Goal: Task Accomplishment & Management: Complete application form

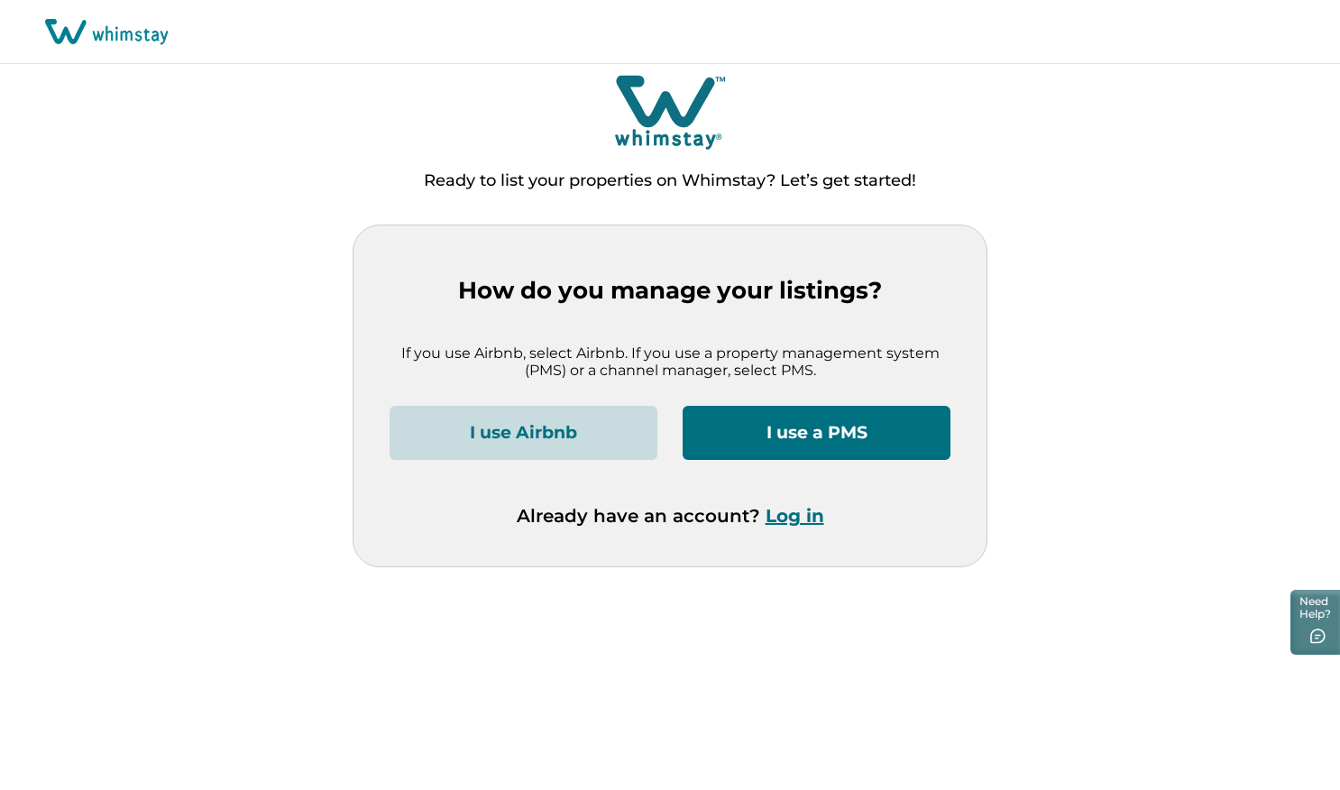
click at [785, 433] on button "I use a PMS" at bounding box center [816, 433] width 268 height 54
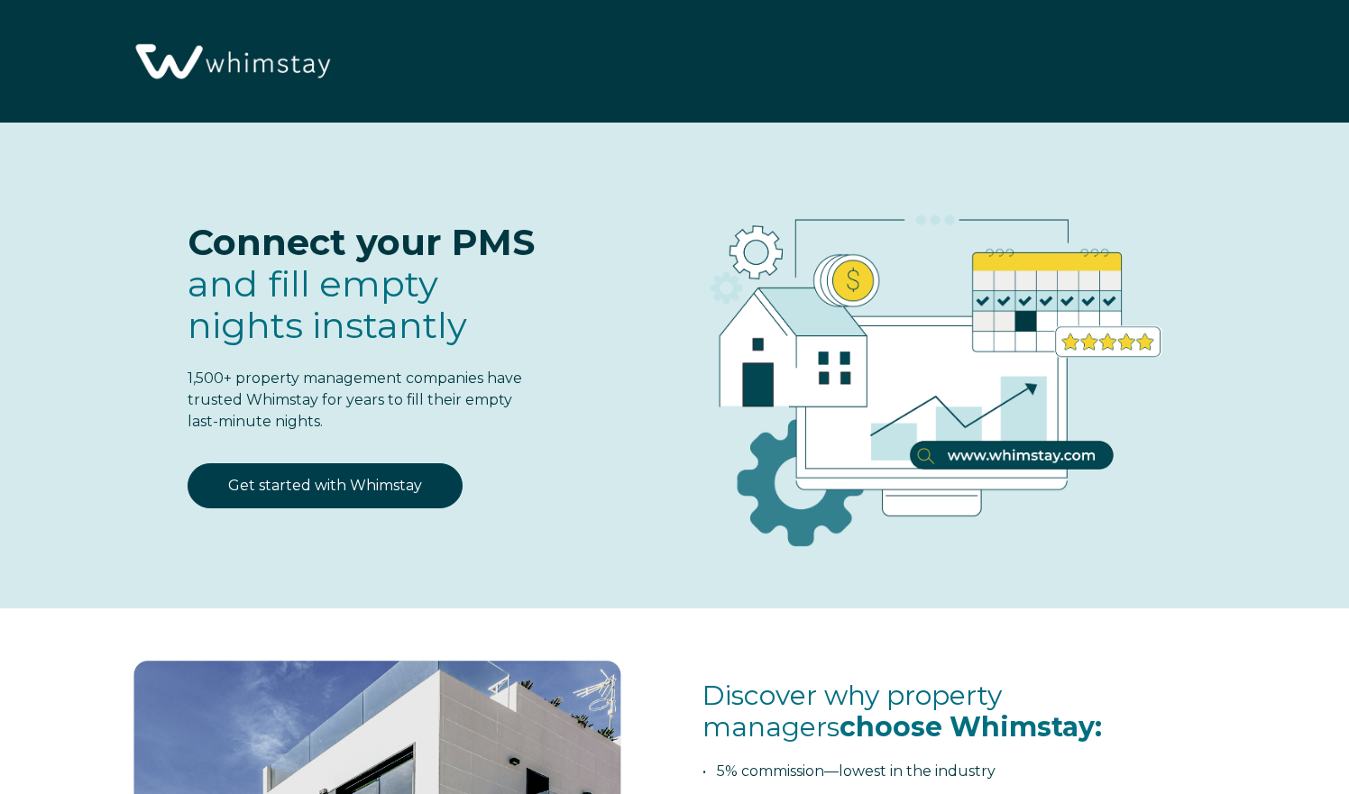
click at [541, 453] on div "Connect your PMS and fill empty nights instantly 1,500+ property management com…" at bounding box center [323, 344] width 471 height 371
select select "US"
select select "Standard"
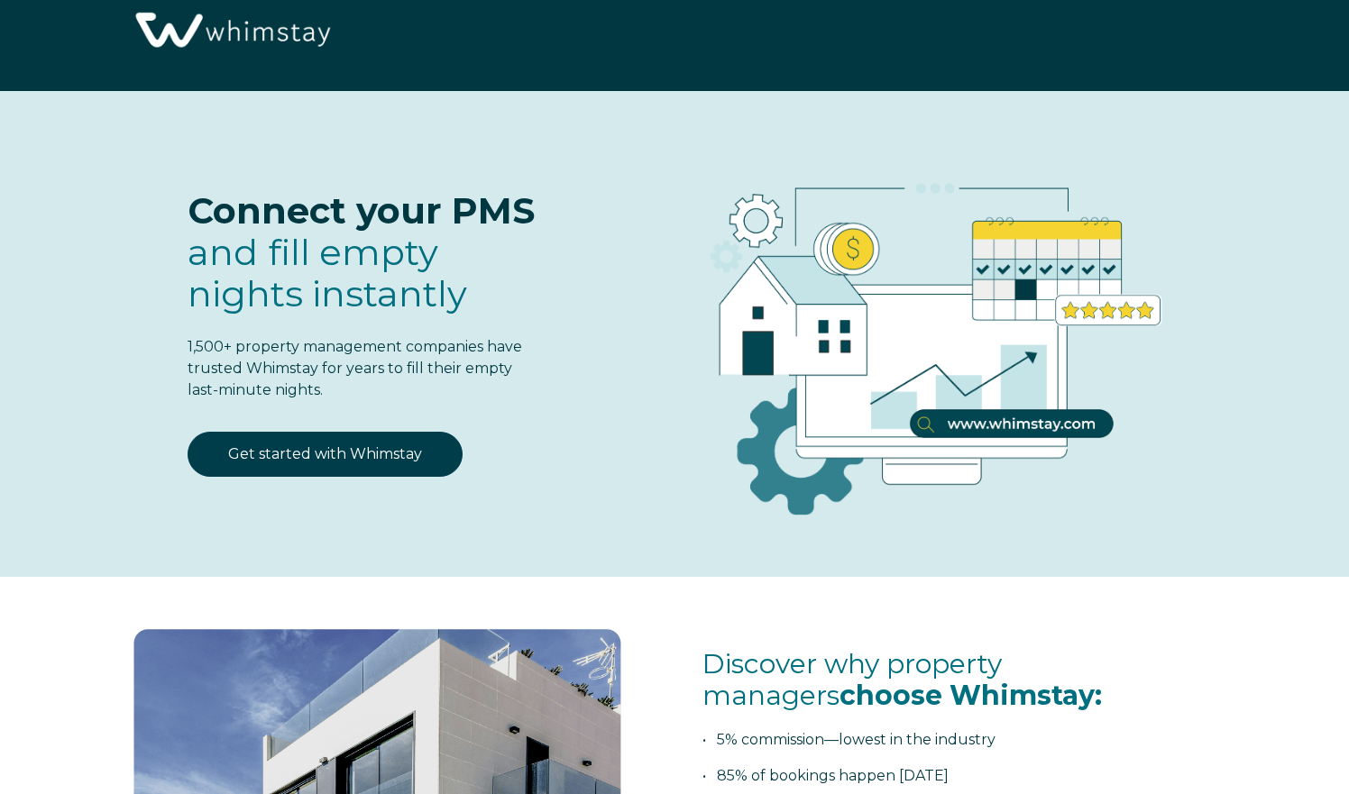
scroll to position [36, 0]
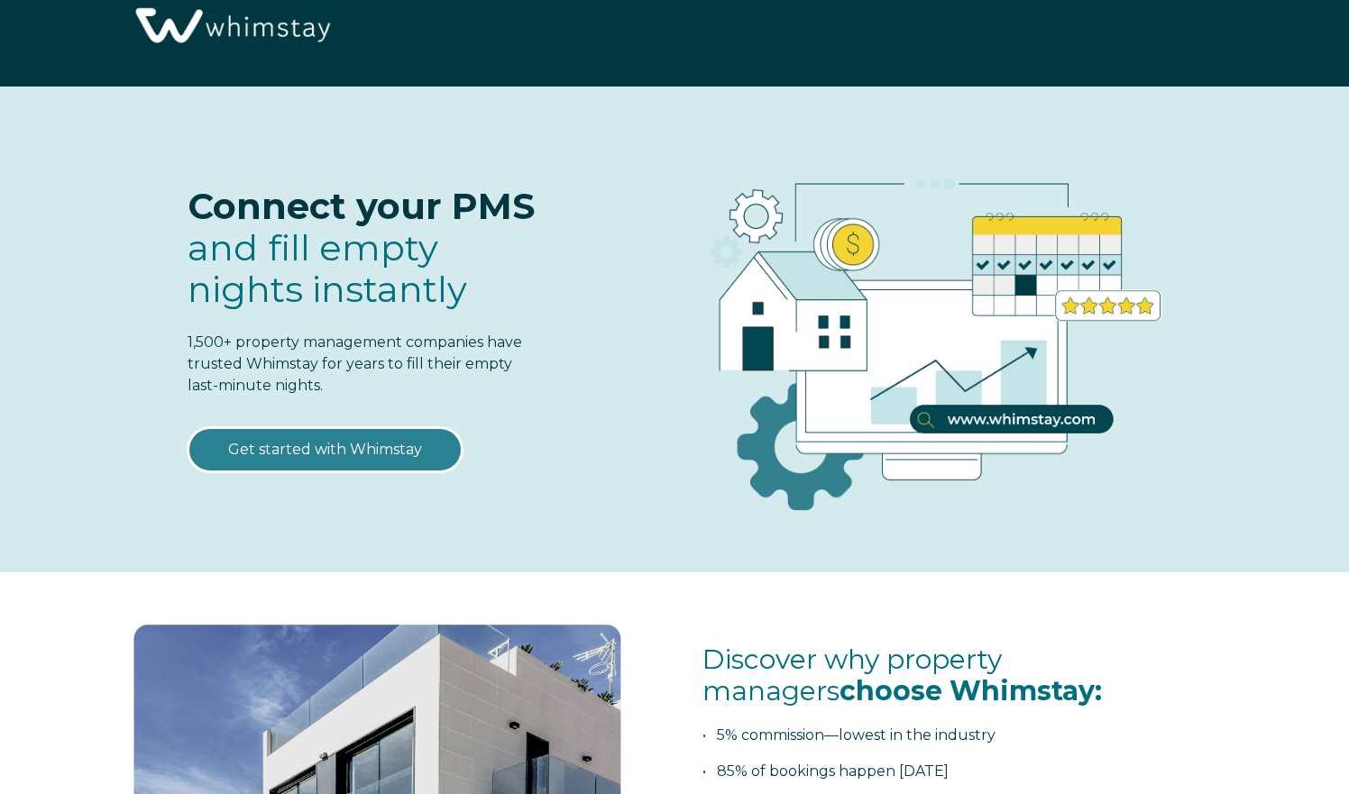
click at [352, 452] on link "Get started with Whimstay" at bounding box center [325, 449] width 275 height 45
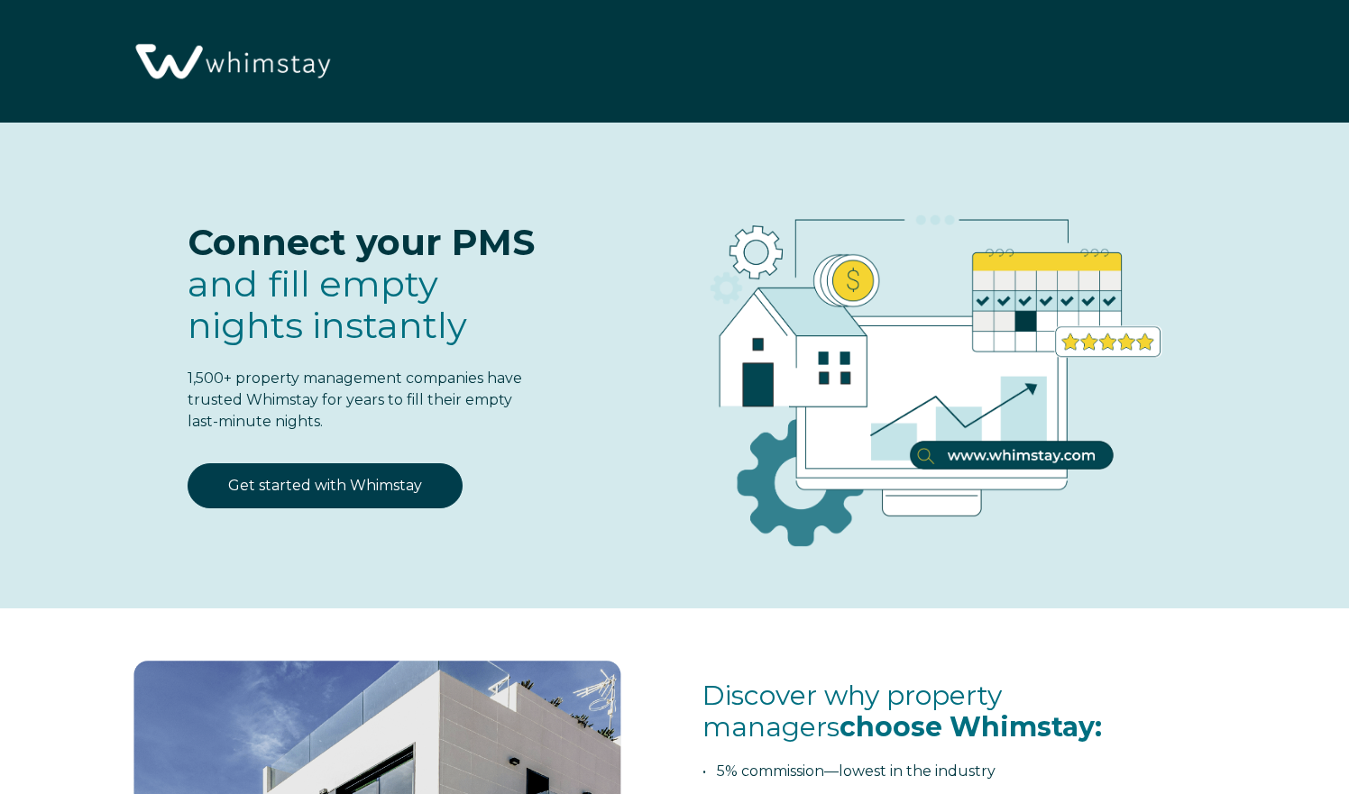
select select "US"
select select "Standard"
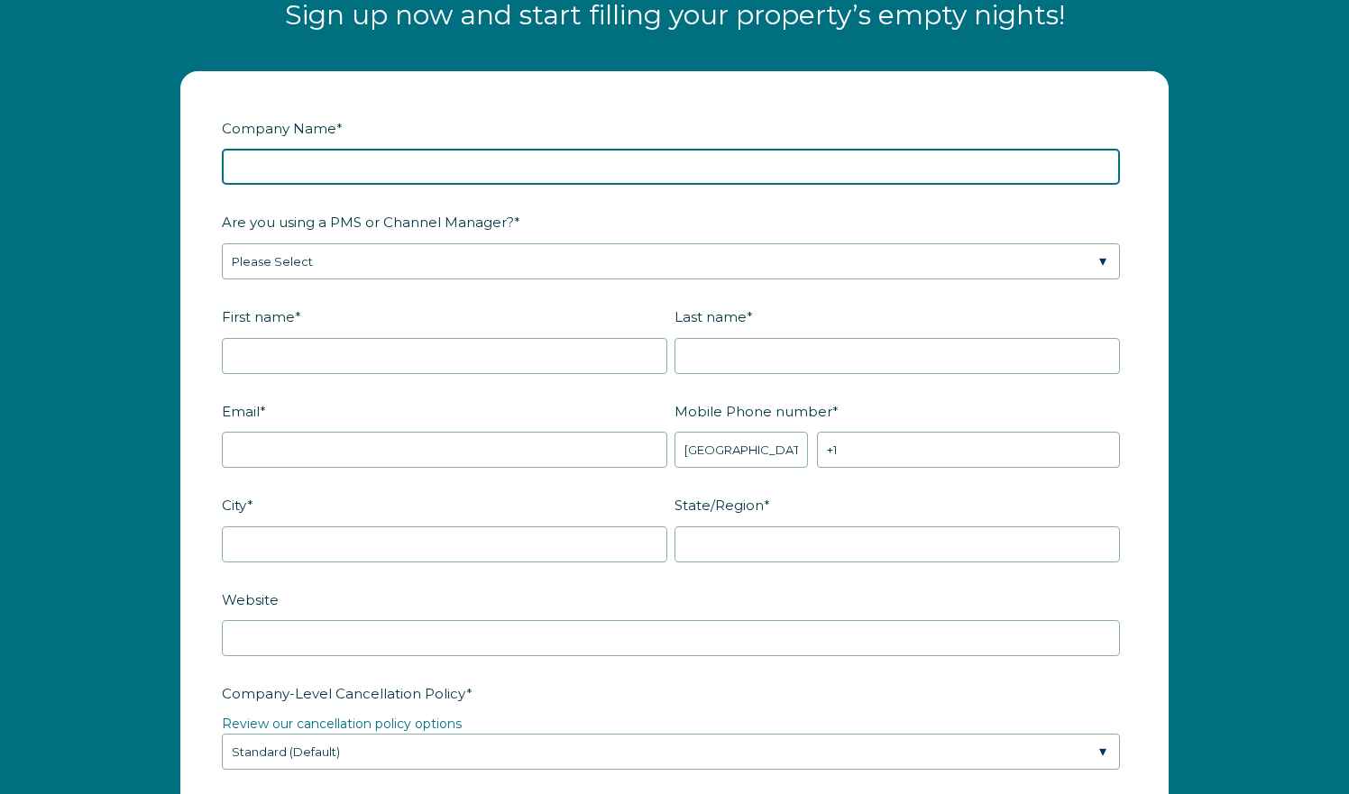
click at [311, 169] on input "Company Name *" at bounding box center [671, 167] width 898 height 36
type input "Gilson Property Group LLC"
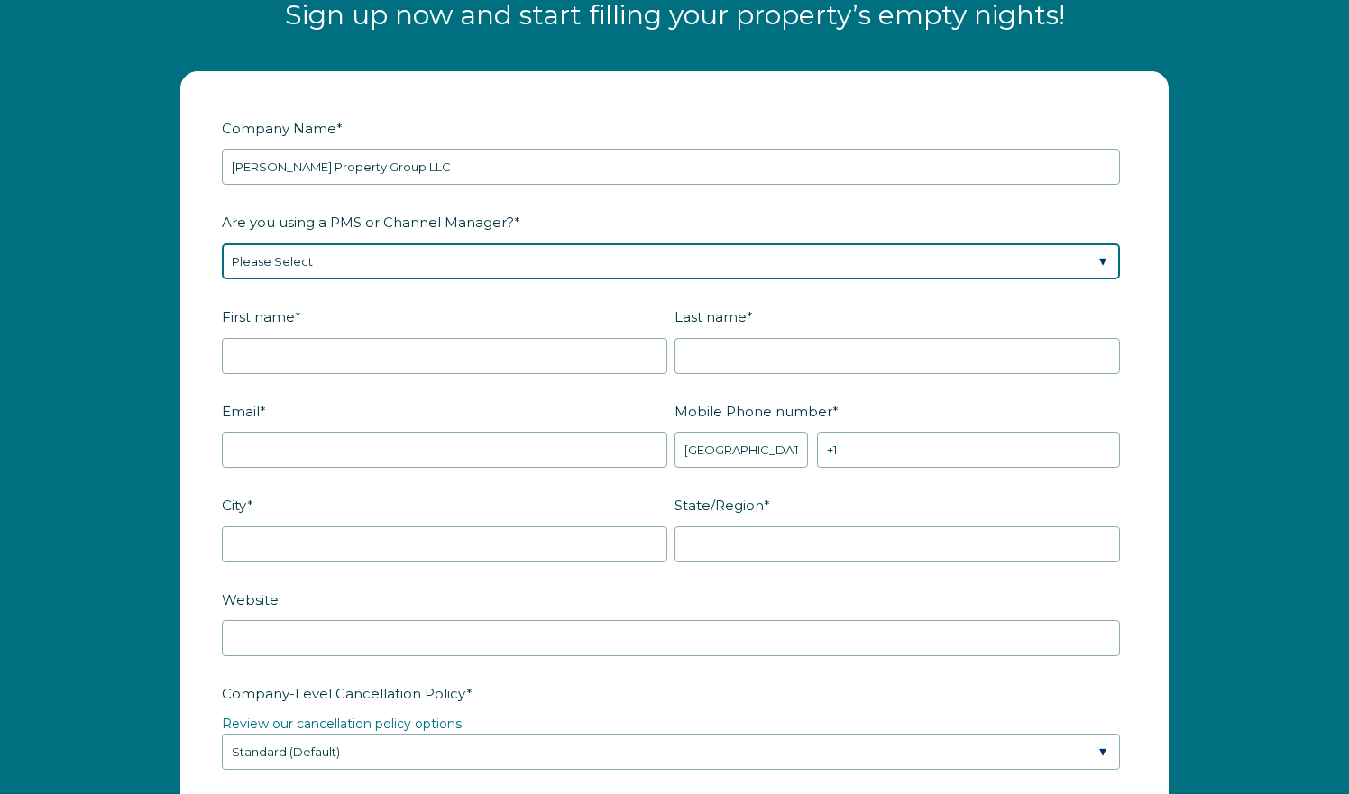
select select "Not Listed"
click at [289, 257] on select "Please Select Barefoot BookingPal Boost Brightside CiiRUS Escapia Guesty Hostaw…" at bounding box center [671, 261] width 898 height 36
click at [222, 243] on select "Please Select Barefoot BookingPal Boost Brightside CiiRUS Escapia Guesty Hostaw…" at bounding box center [671, 261] width 898 height 36
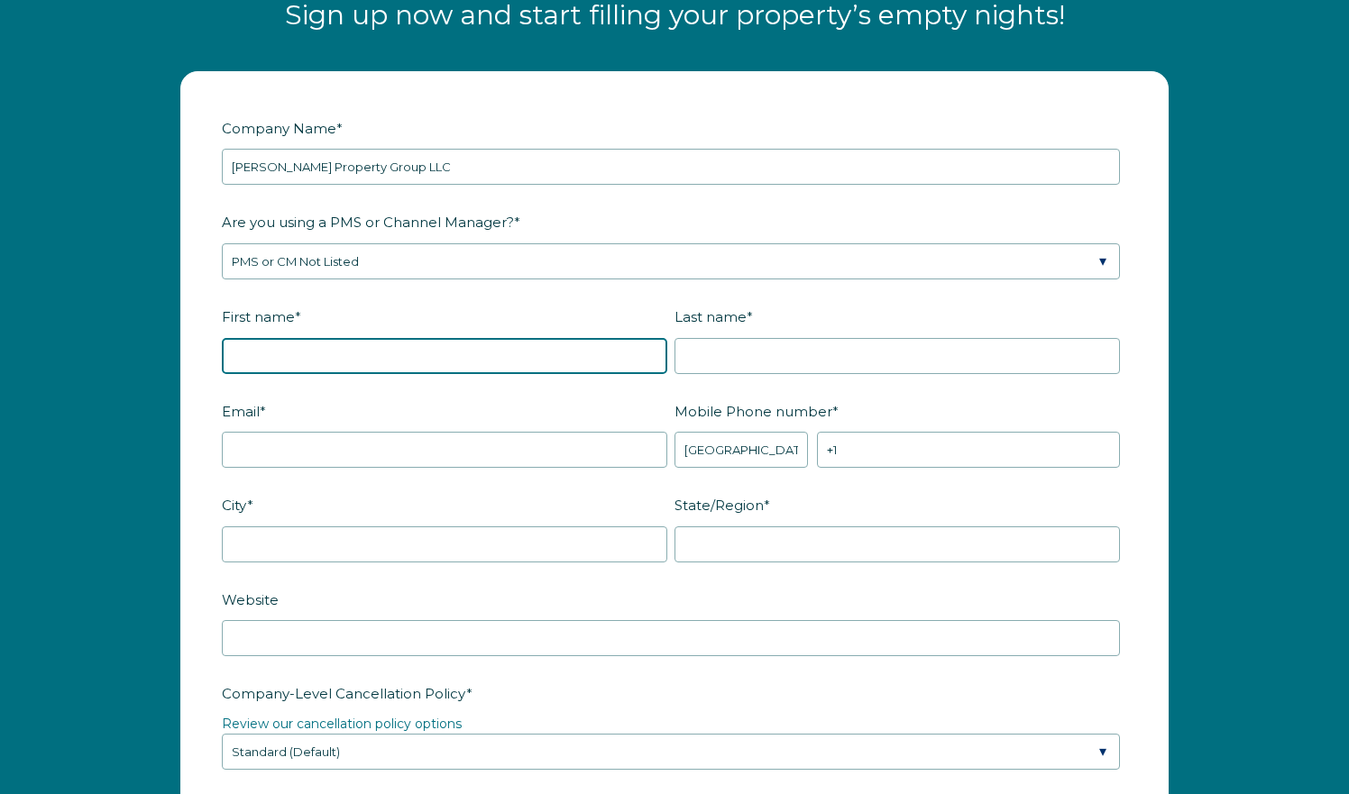
click at [307, 366] on input "First name *" at bounding box center [444, 356] width 445 height 36
type input "Josh"
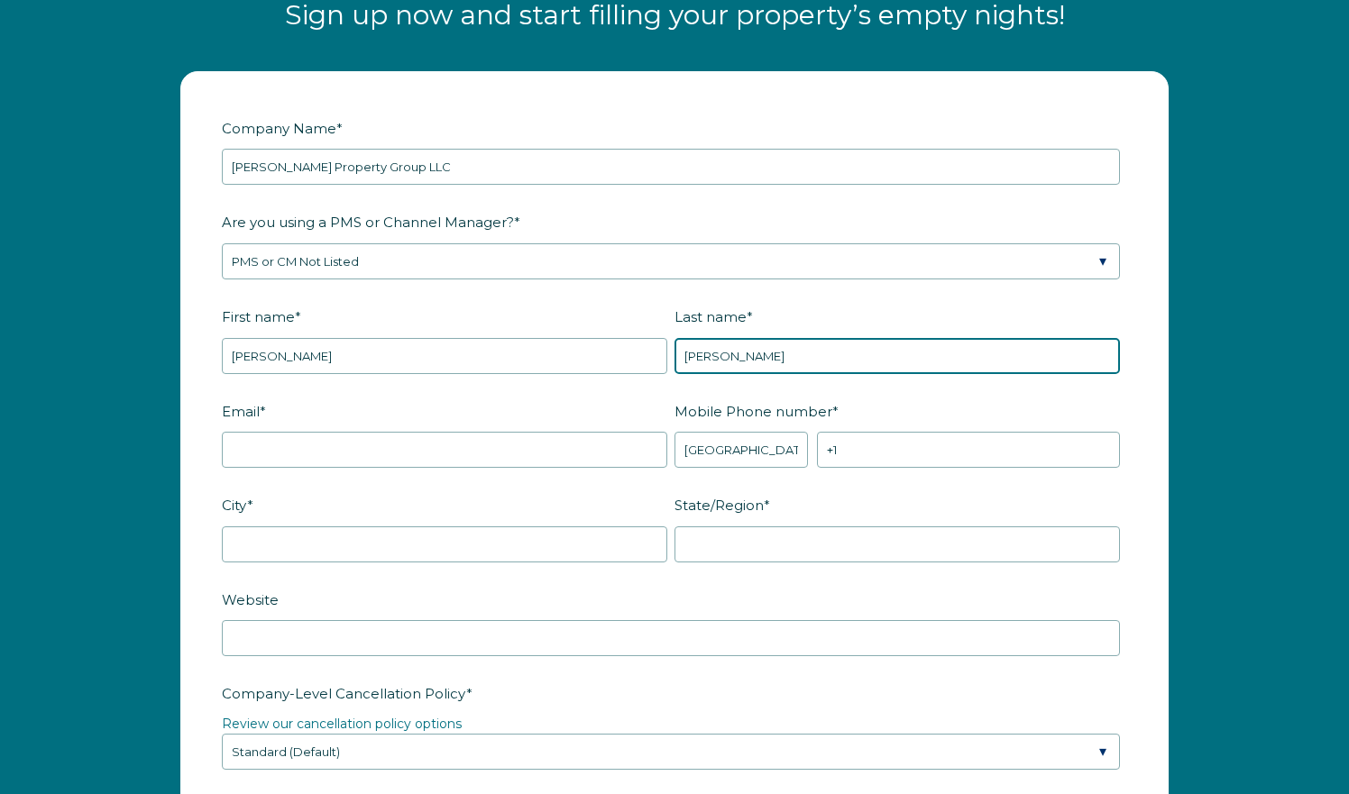
type input "Burton"
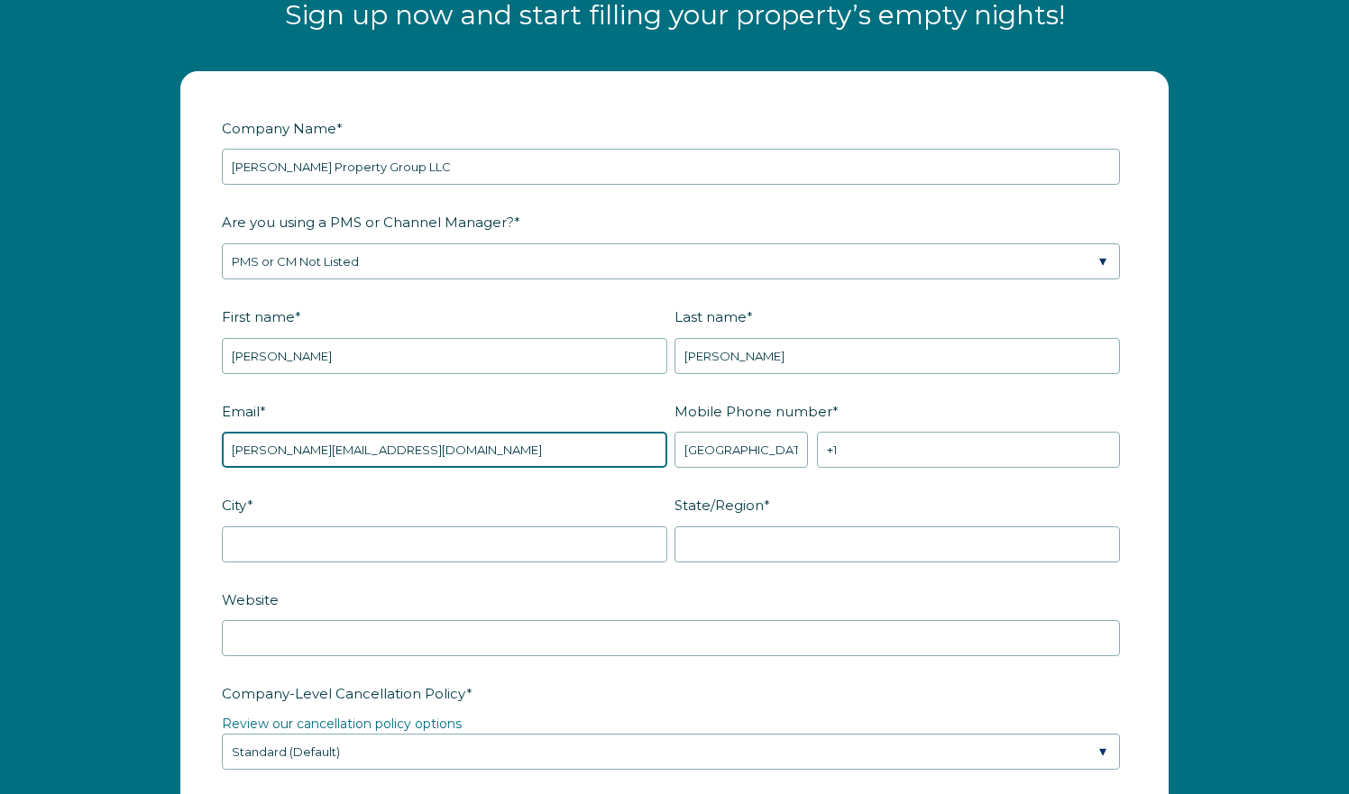
type input "josh@gilsonpropertygroup.com"
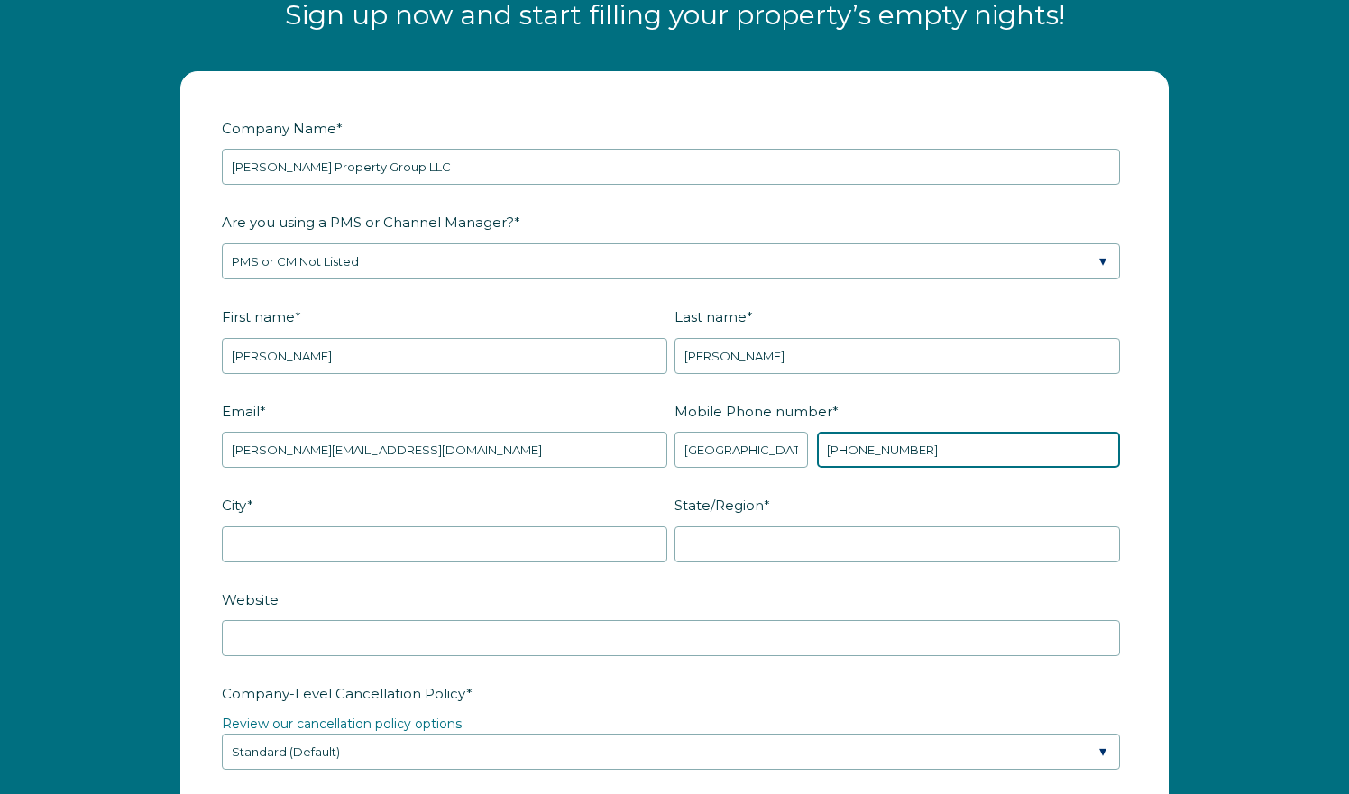
type input "+1 4023212216"
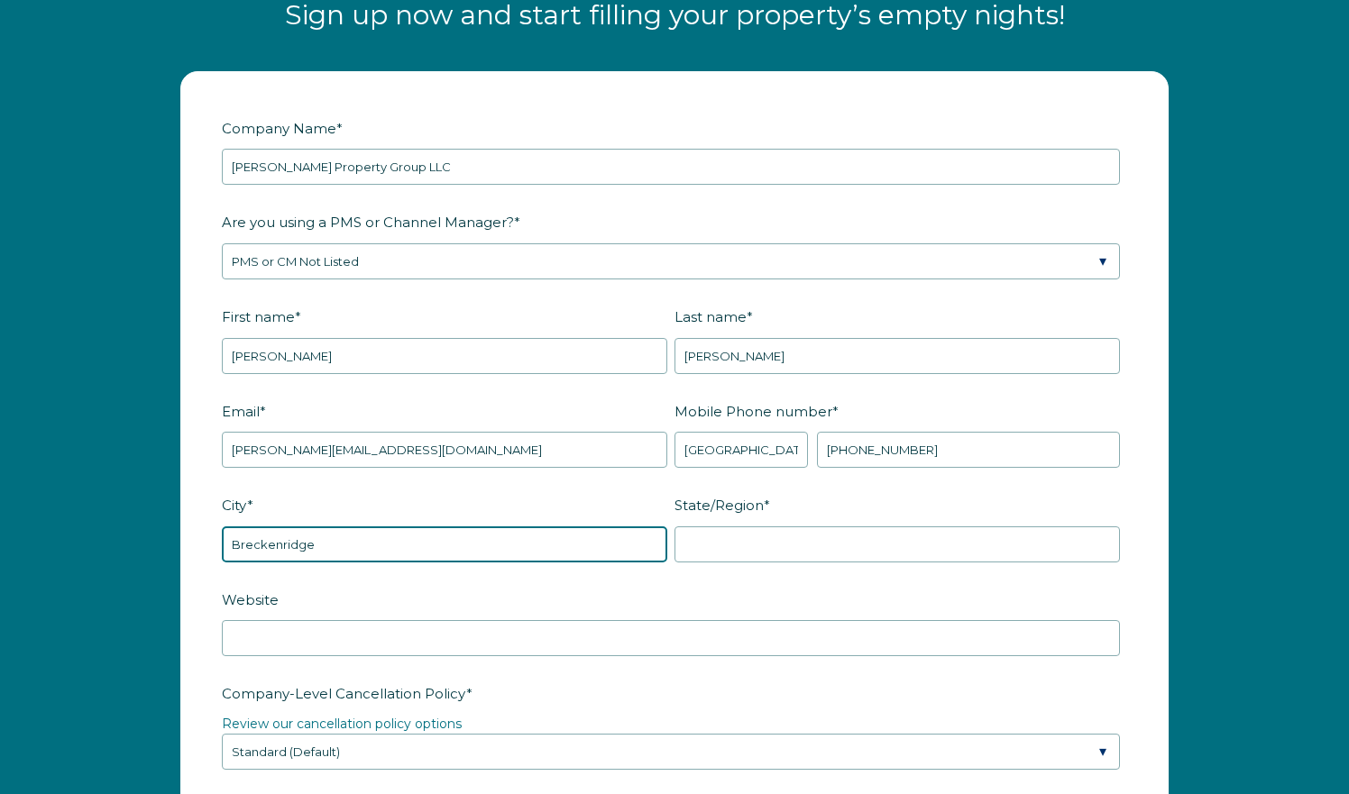
type input "Breckenridge"
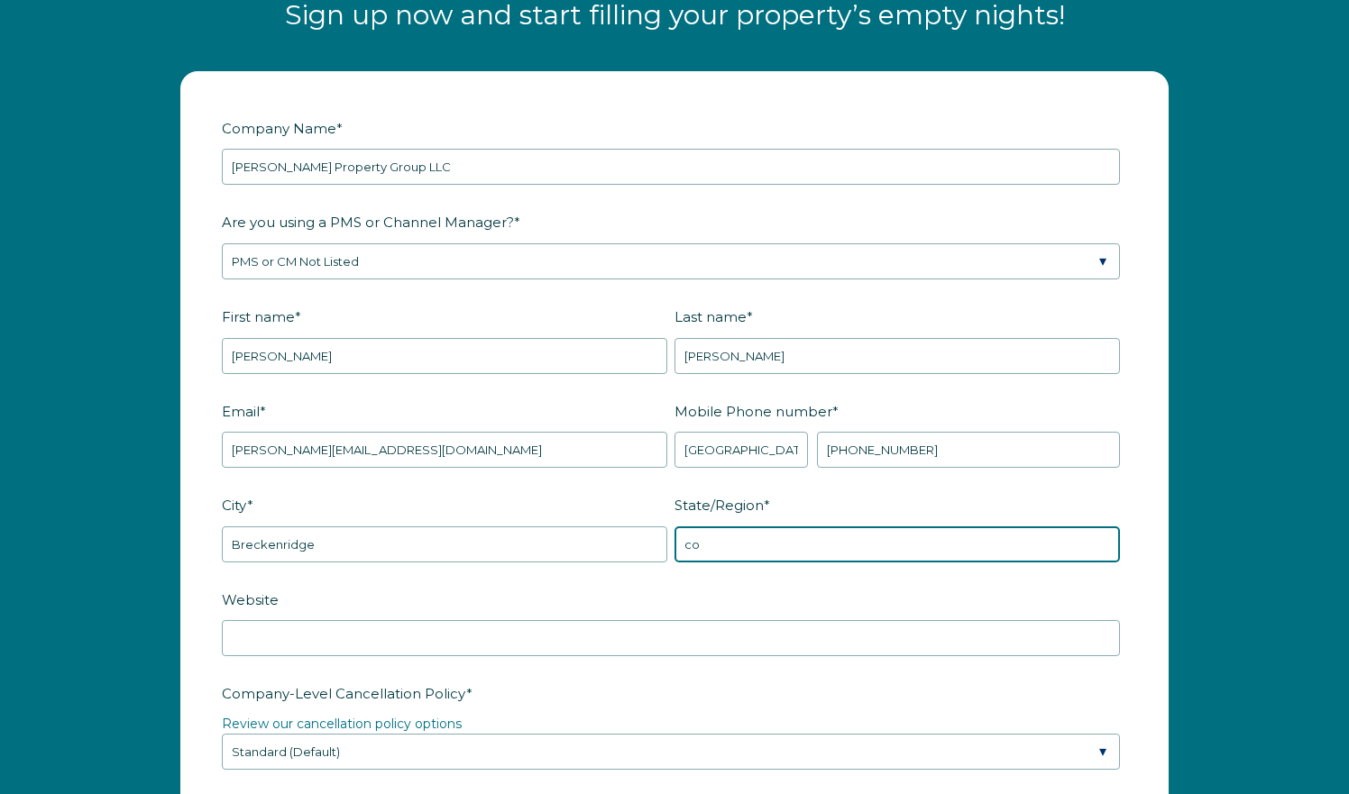
type input "c"
type input "CO"
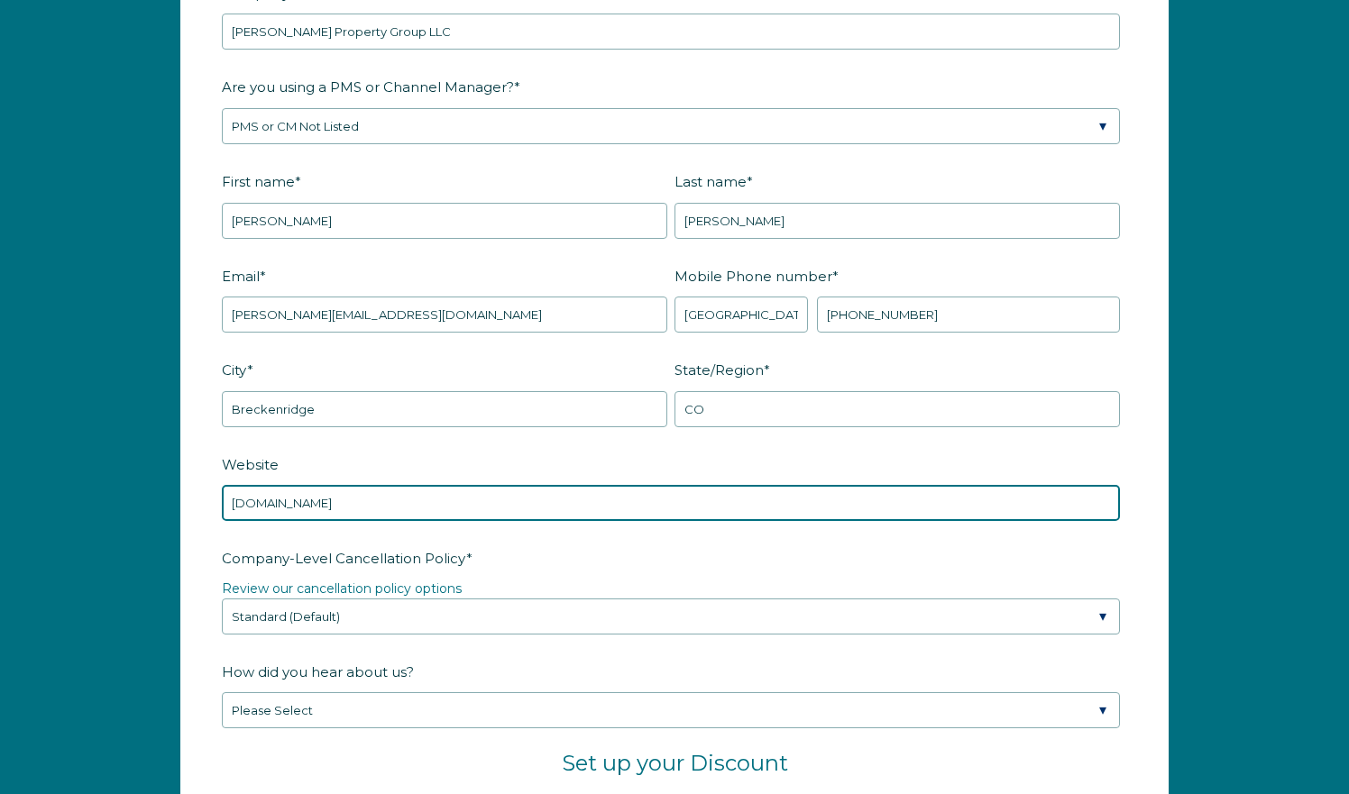
scroll to position [2404, 0]
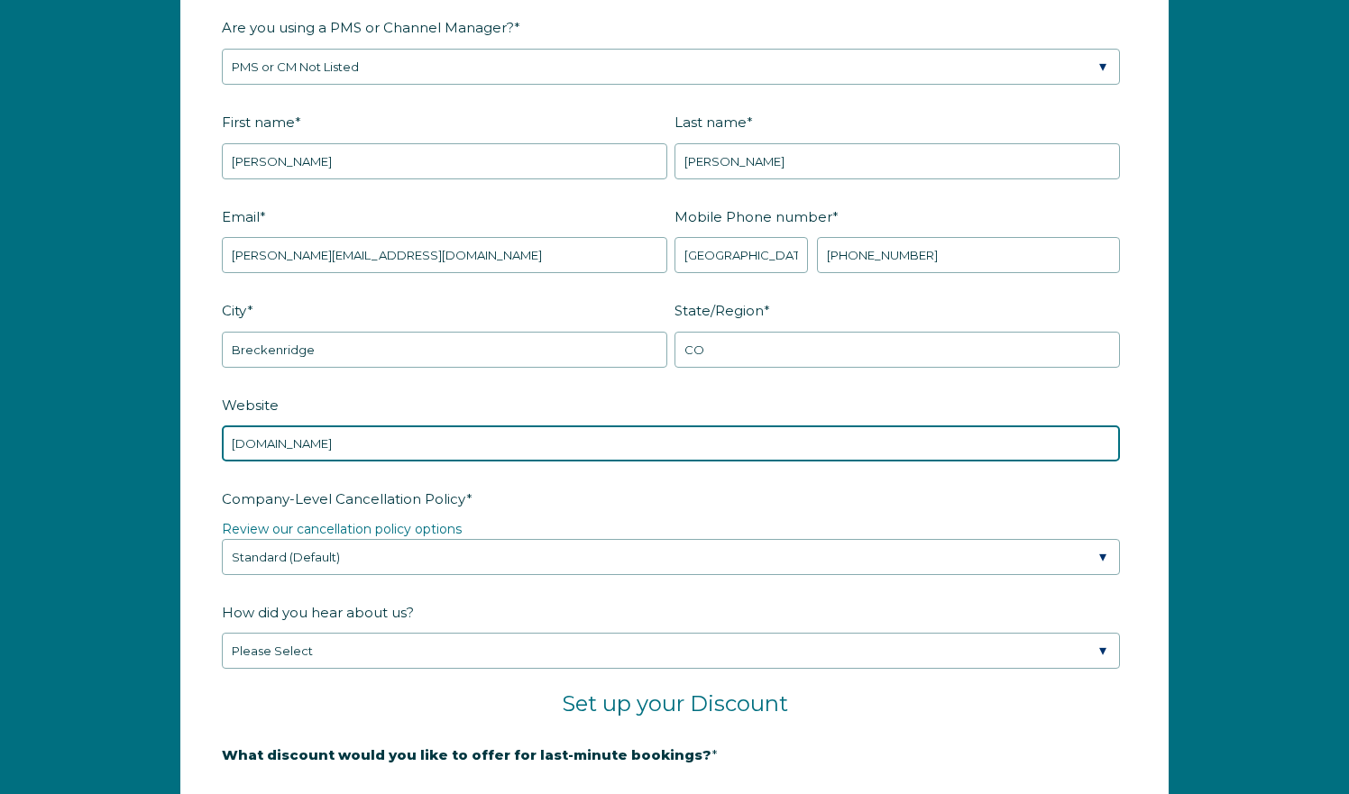
type input "www.gilsonpropertygroup.com"
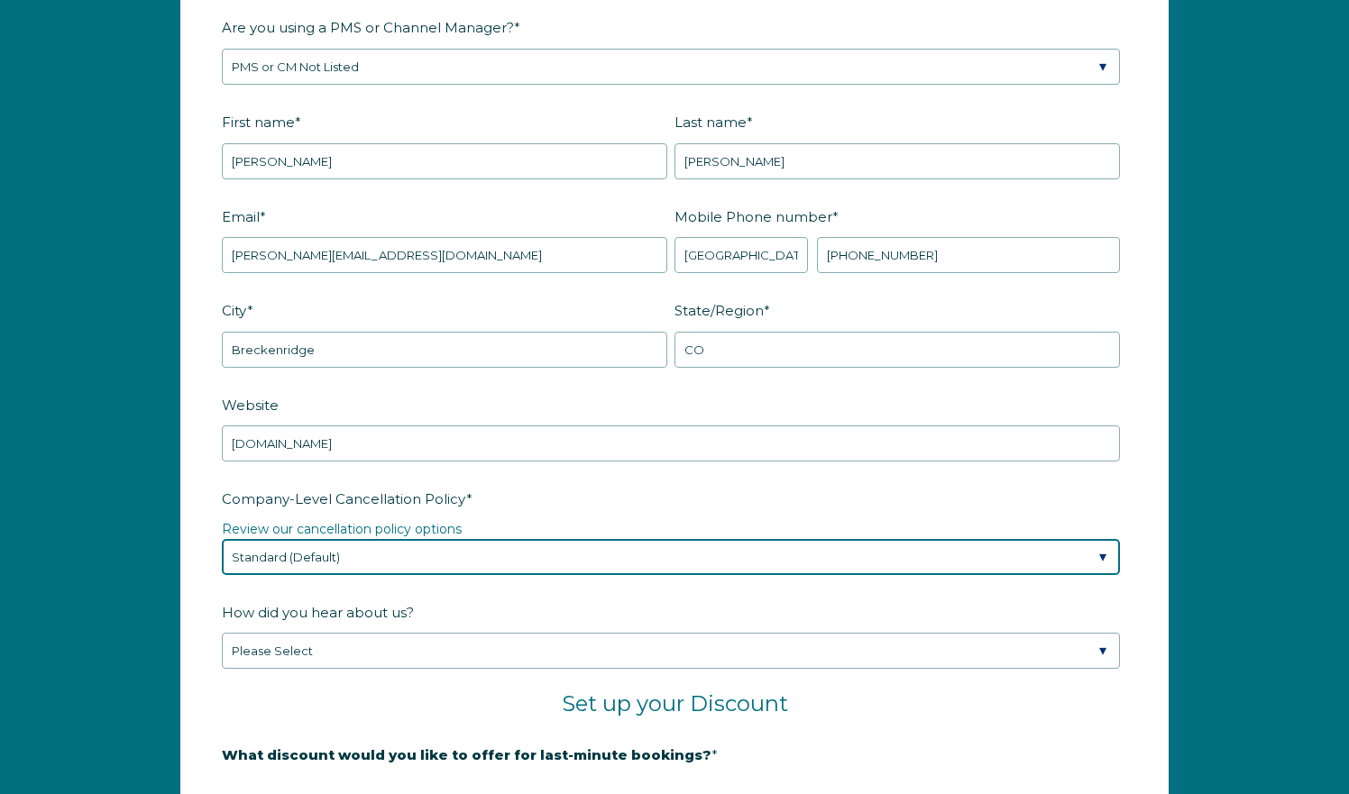
click at [358, 555] on select "Please Select Partial Standard (Default) Moderate Strict" at bounding box center [671, 557] width 898 height 36
click at [323, 557] on select "Please Select Partial Standard (Default) Moderate Strict" at bounding box center [671, 557] width 898 height 36
select select "Strict"
click at [222, 539] on select "Please Select Partial Standard (Default) Moderate Strict" at bounding box center [671, 557] width 898 height 36
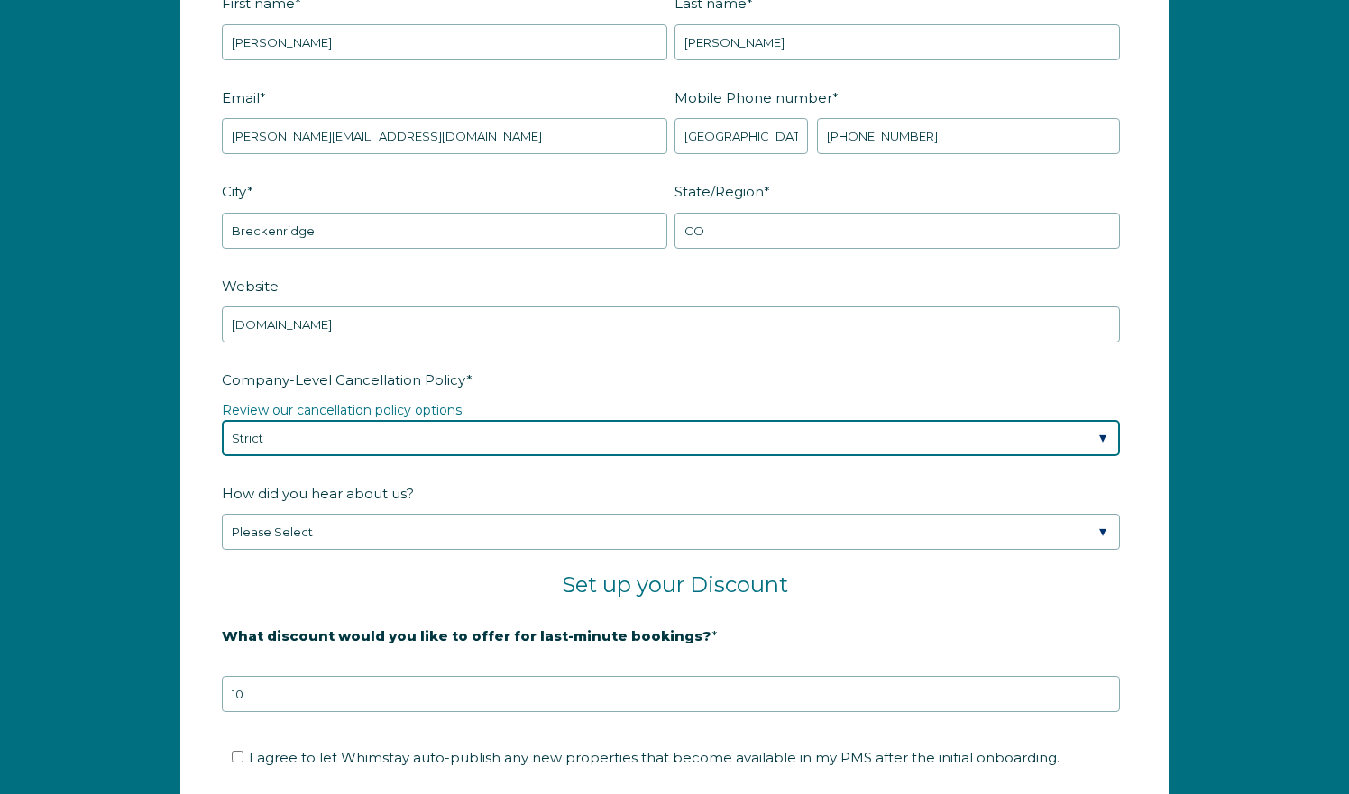
scroll to position [2533, 0]
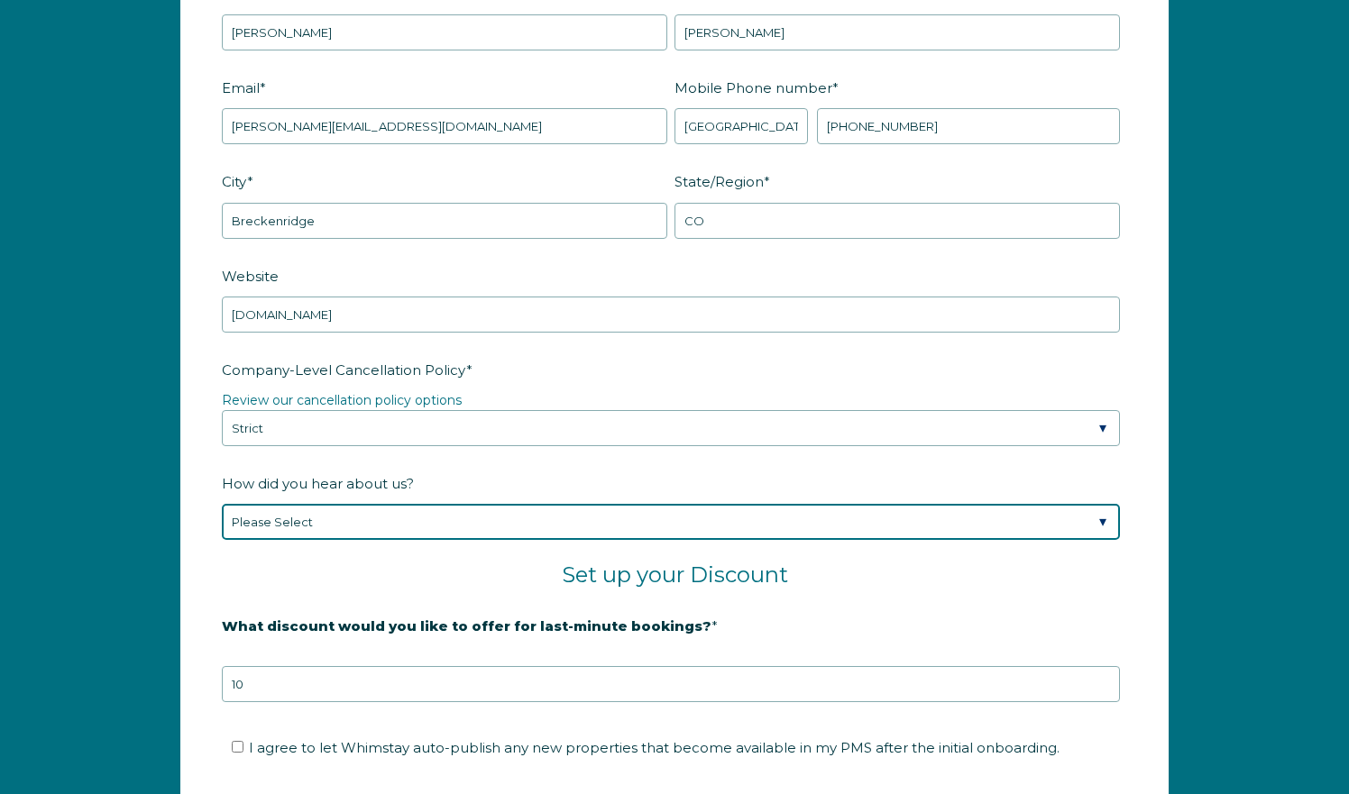
click at [314, 524] on select "Please Select Found Whimstay through a Google search Spoke to a Whimstay salesp…" at bounding box center [671, 522] width 898 height 36
select select "Podcast"
click at [222, 504] on select "Please Select Found Whimstay through a Google search Spoke to a Whimstay salesp…" at bounding box center [671, 522] width 898 height 36
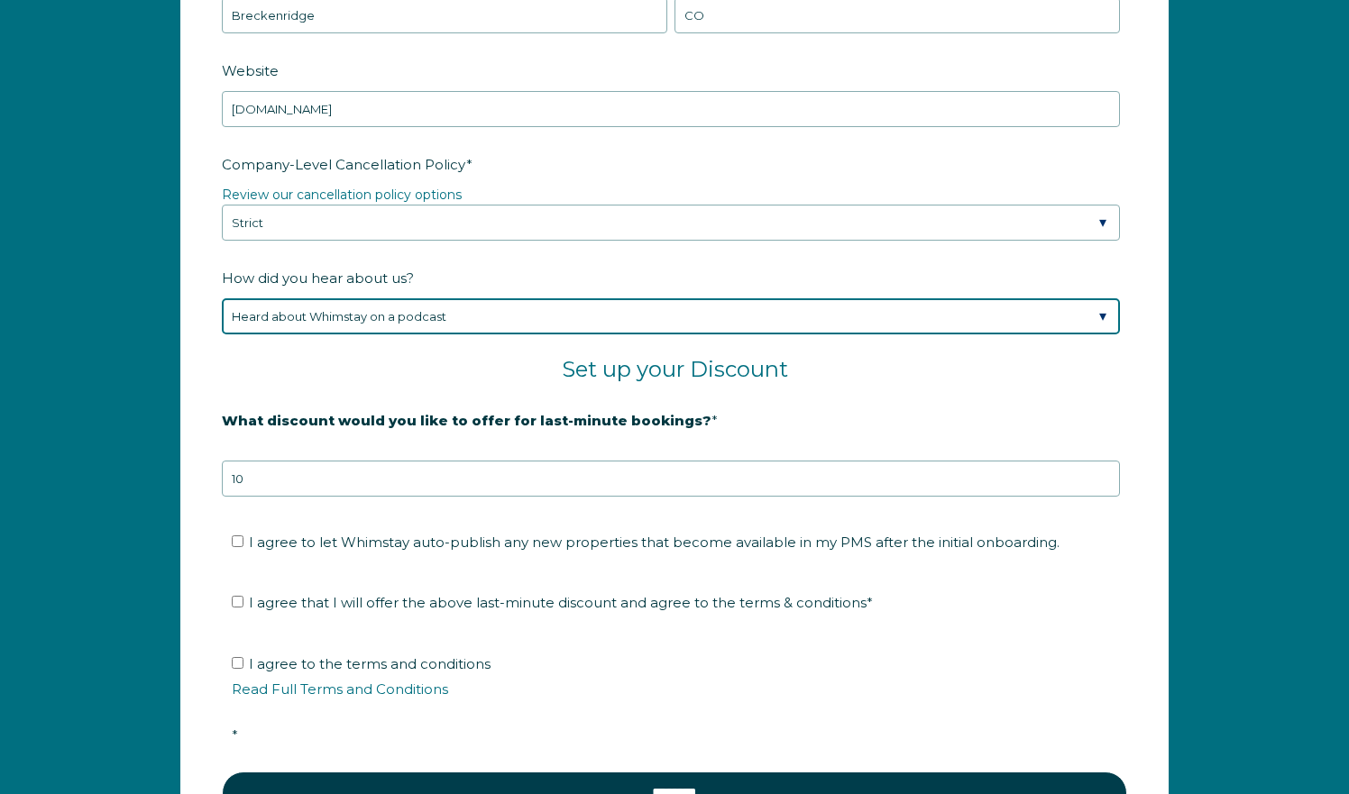
scroll to position [2750, 0]
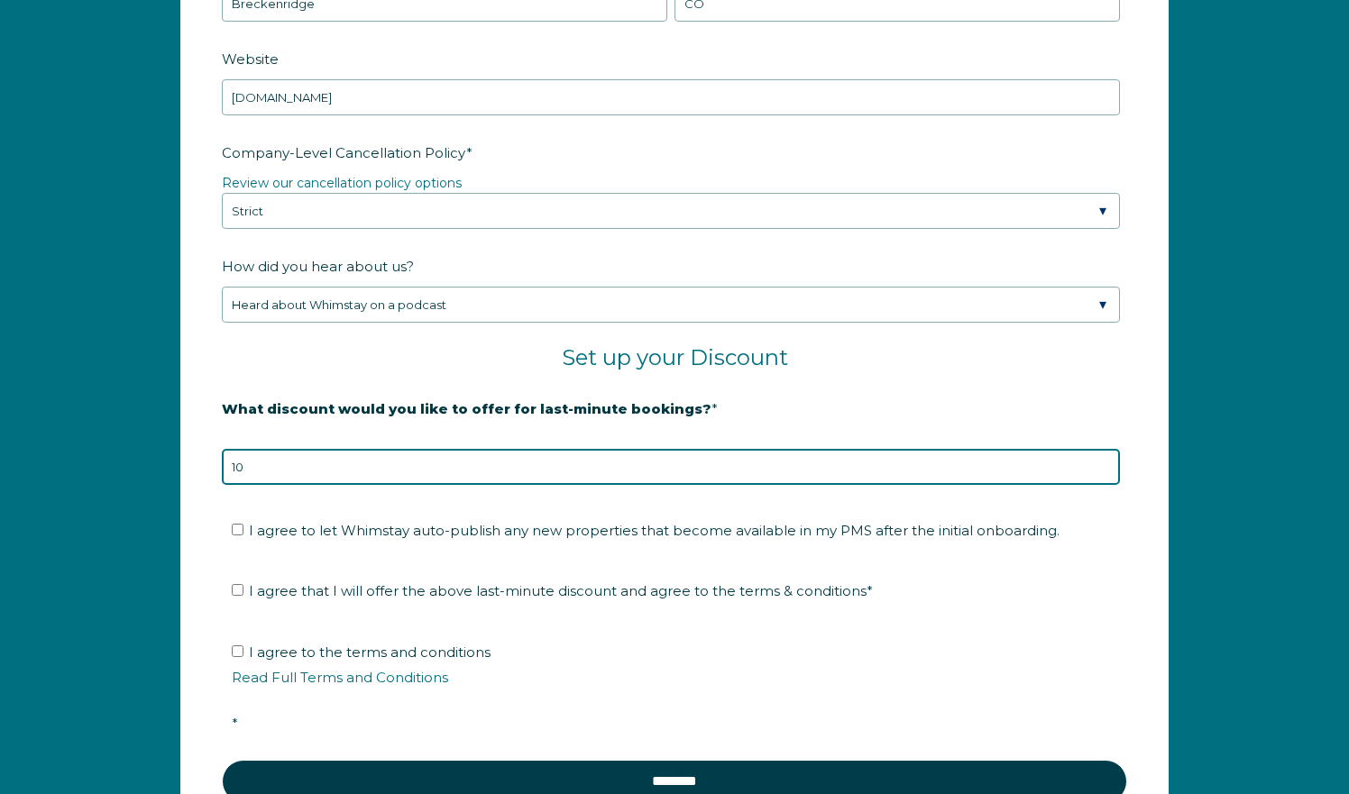
click at [289, 475] on input "10" at bounding box center [671, 467] width 898 height 36
type input "15"
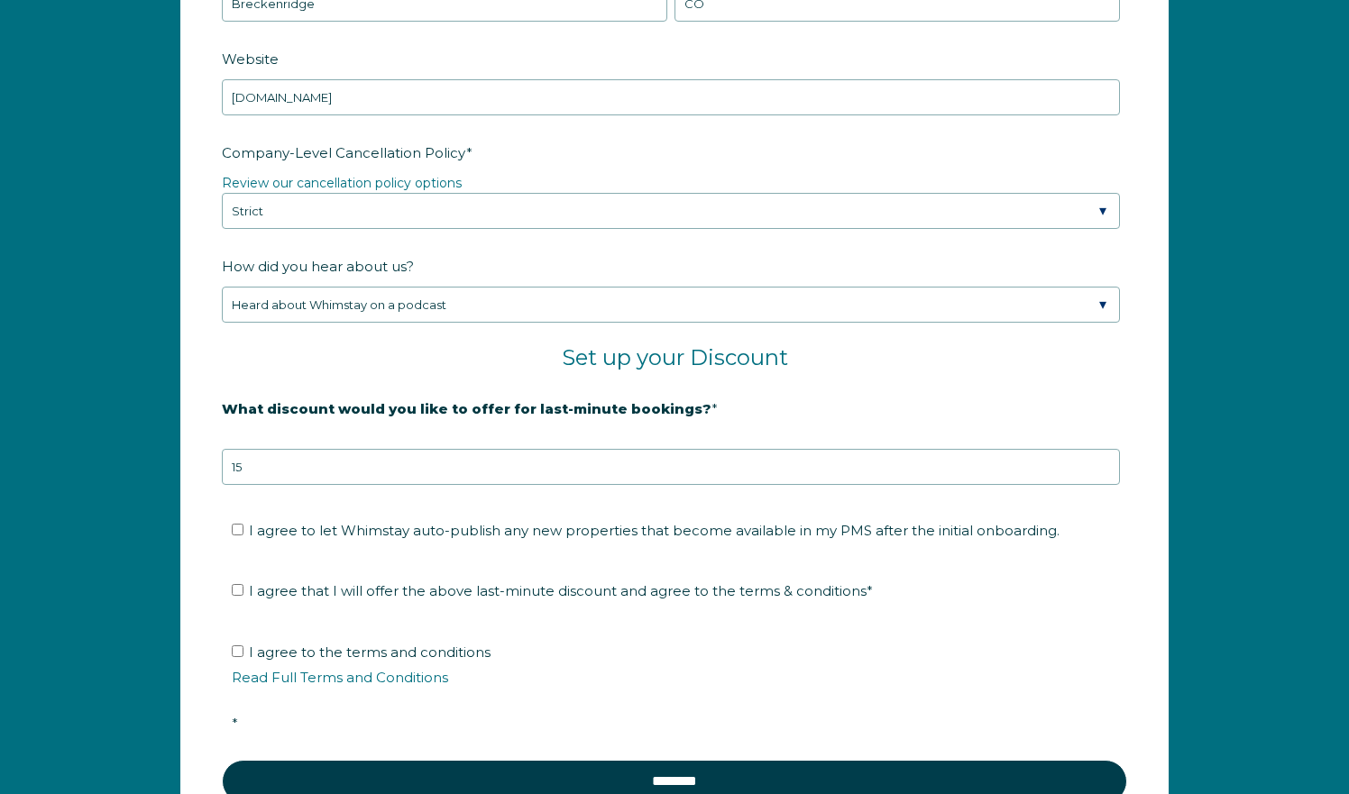
click at [508, 529] on span "I agree to let Whimstay auto-publish any new properties that become available i…" at bounding box center [654, 530] width 810 height 17
click at [243, 529] on input "I agree to let Whimstay auto-publish any new properties that become available i…" at bounding box center [238, 530] width 12 height 12
checkbox input "true"
click at [398, 591] on span "I agree that I will offer the above last-minute discount and agree to the terms…" at bounding box center [561, 590] width 624 height 17
click at [243, 591] on input "I agree that I will offer the above last-minute discount and agree to the terms…" at bounding box center [238, 590] width 12 height 12
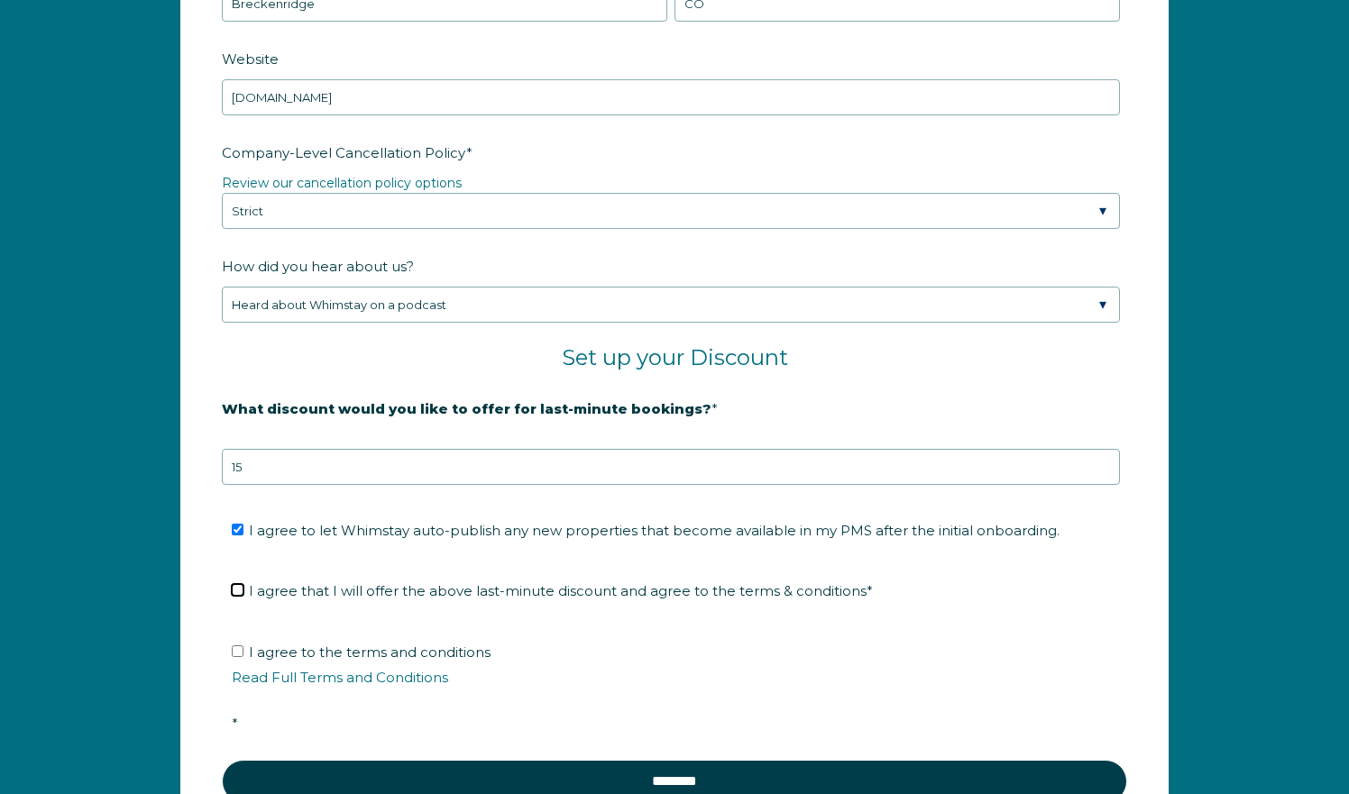
checkbox input "true"
click at [275, 645] on span "I agree to the terms and conditions Read Full Terms and Conditions *" at bounding box center [681, 688] width 898 height 88
click at [243, 645] on input "I agree to the terms and conditions Read Full Terms and Conditions *" at bounding box center [238, 651] width 12 height 12
checkbox input "true"
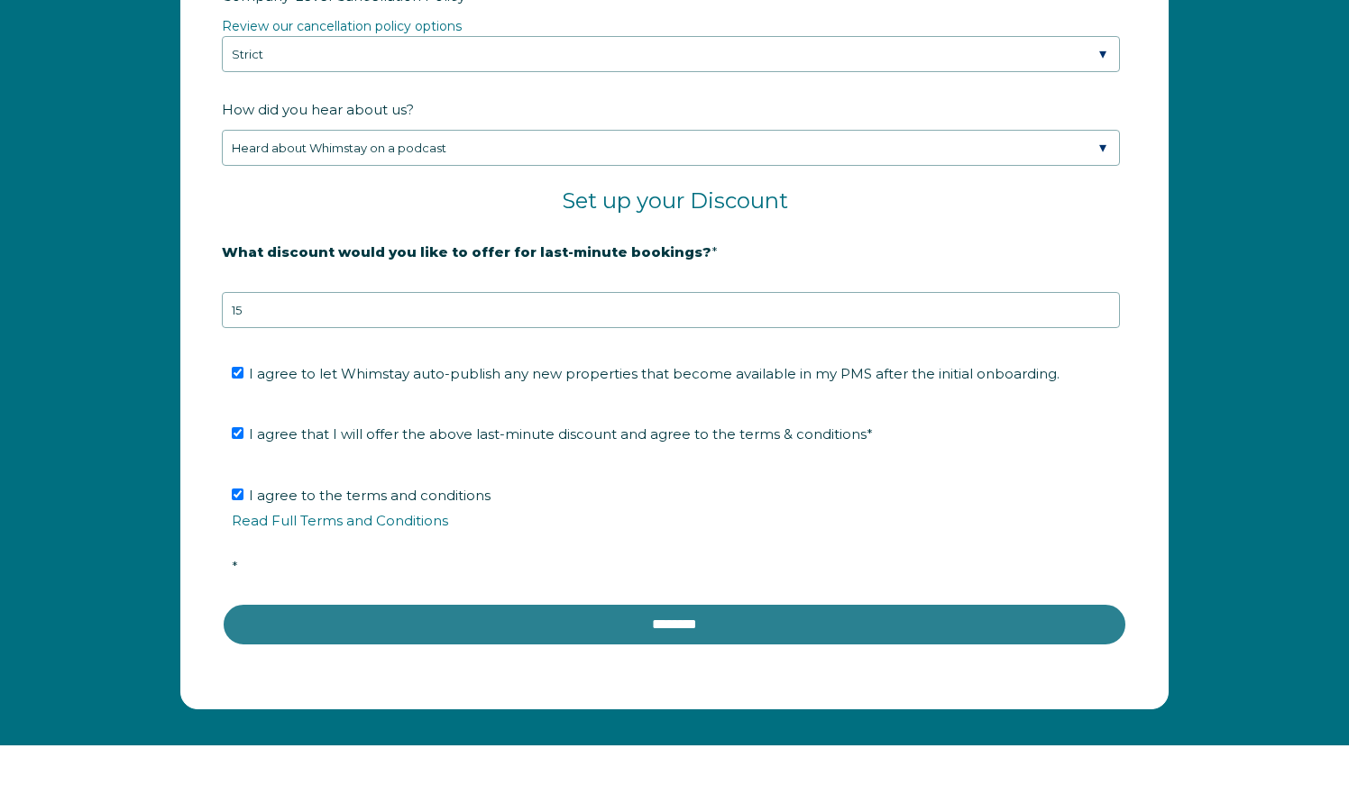
click at [581, 619] on input "********" at bounding box center [674, 624] width 905 height 43
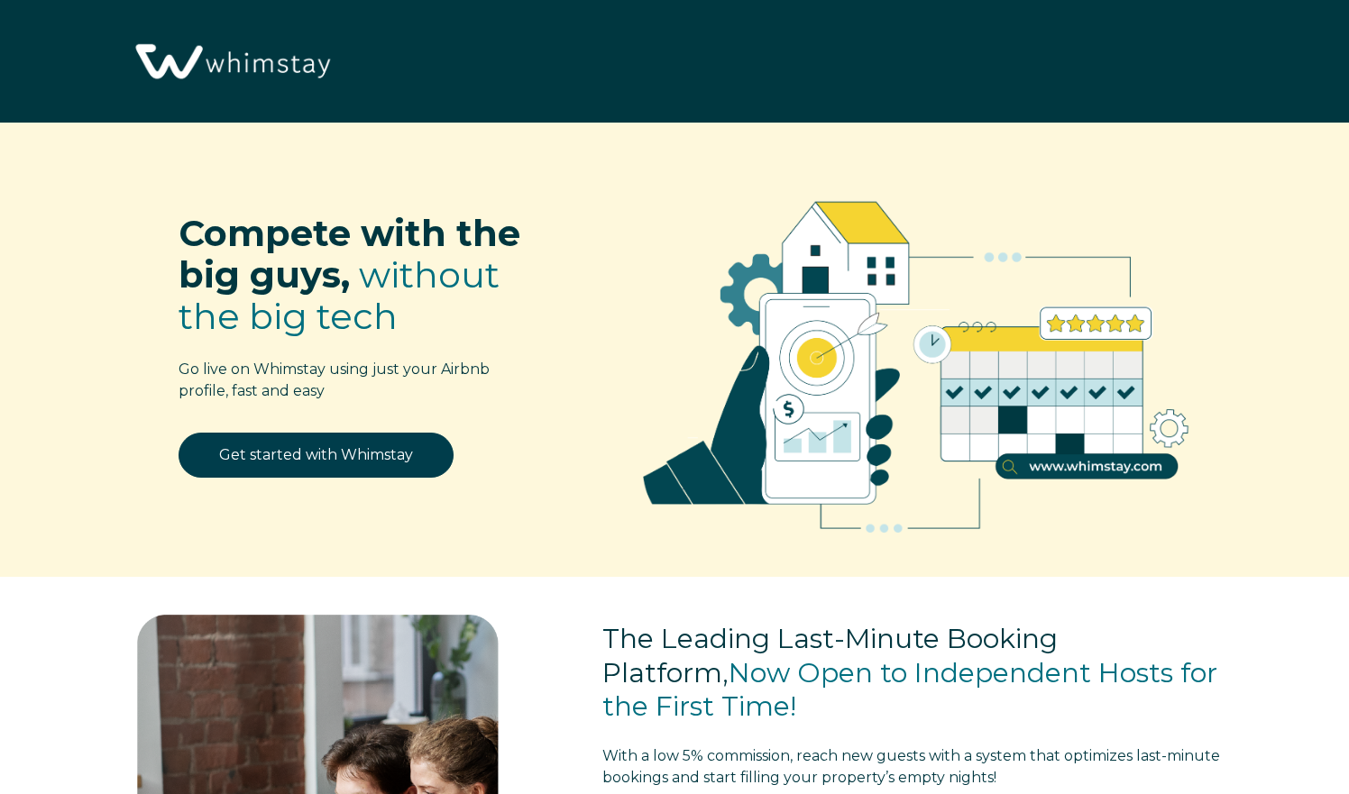
scroll to position [2209, 0]
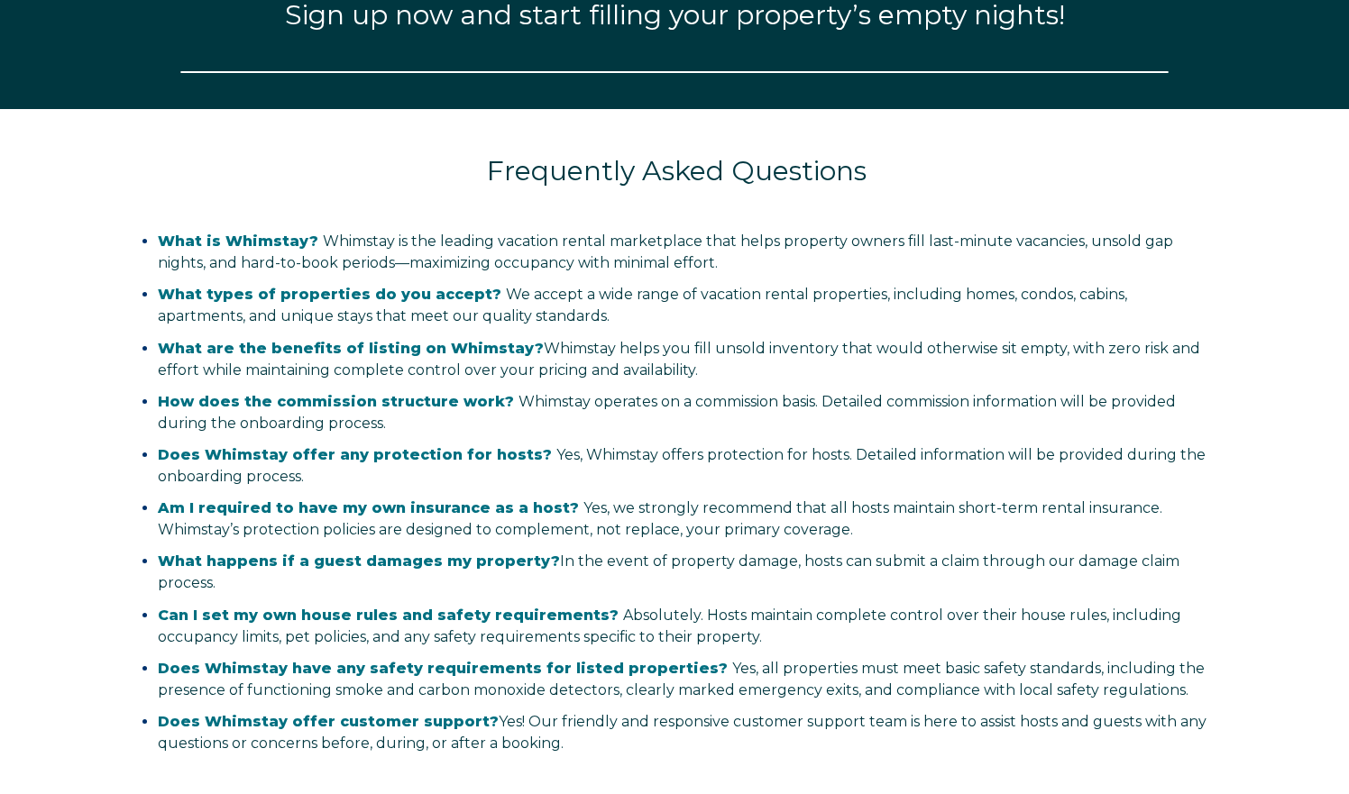
select select "US"
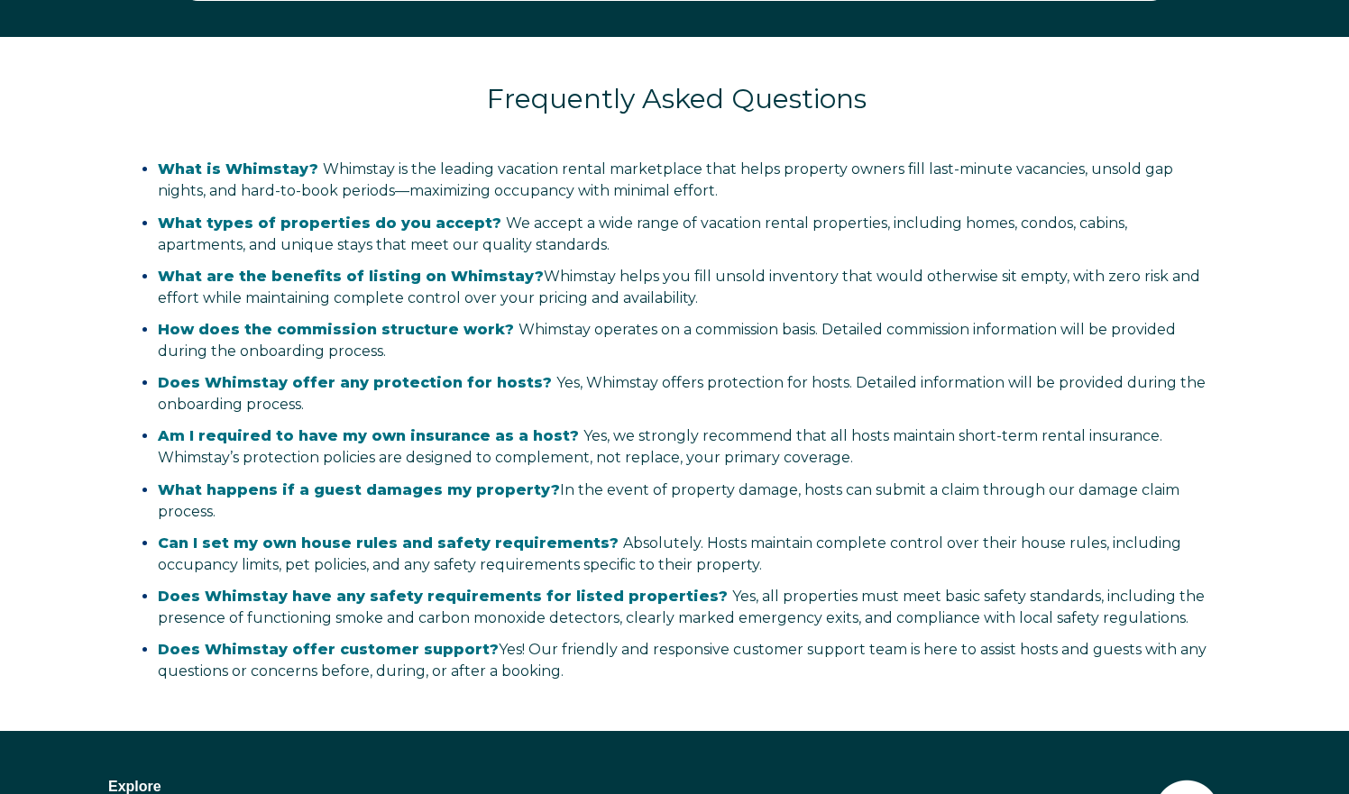
scroll to position [3126, 0]
